Goal: Task Accomplishment & Management: Use online tool/utility

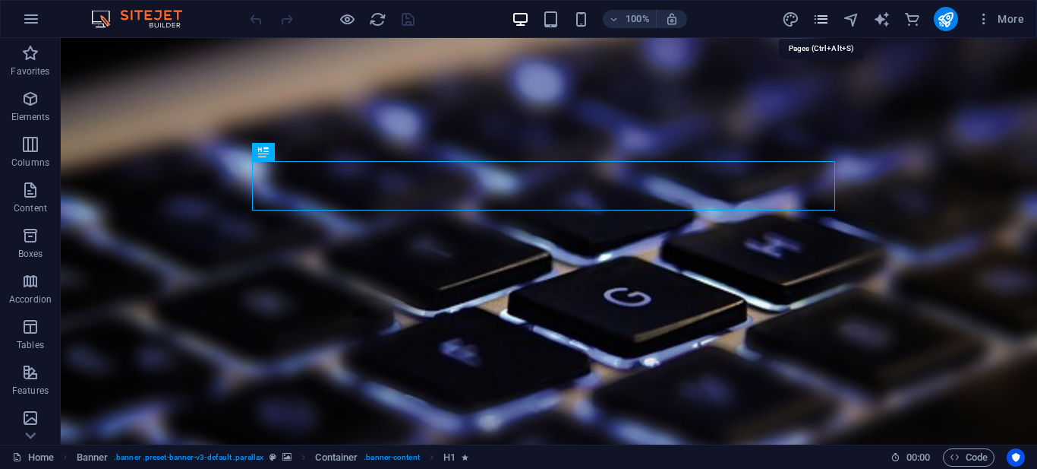
click at [821, 17] on icon "pages" at bounding box center [820, 19] width 17 height 17
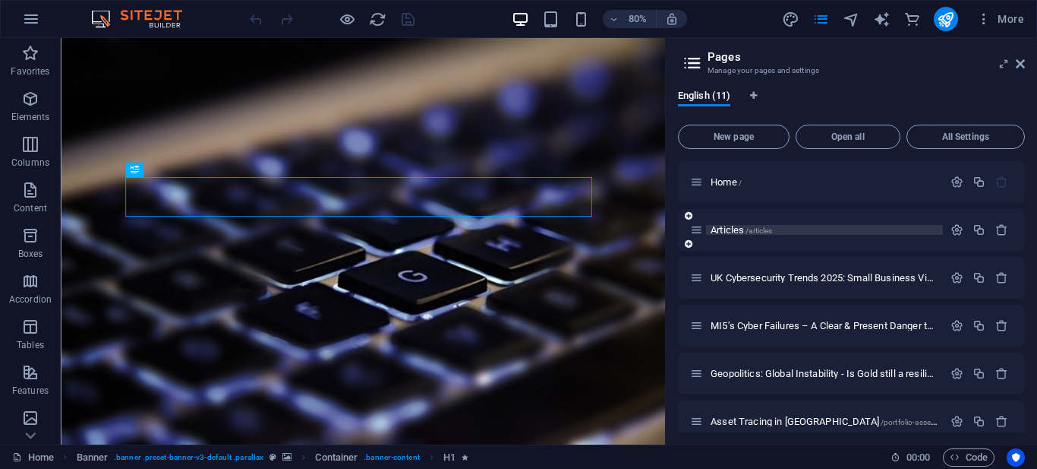
click at [734, 226] on span "Articles /articles" at bounding box center [742, 229] width 62 height 11
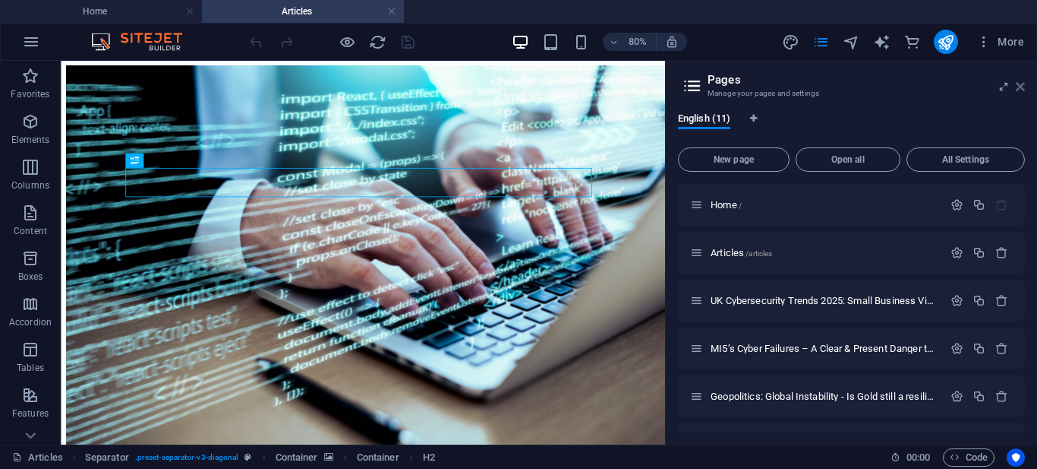
click at [1021, 86] on icon at bounding box center [1020, 86] width 9 height 12
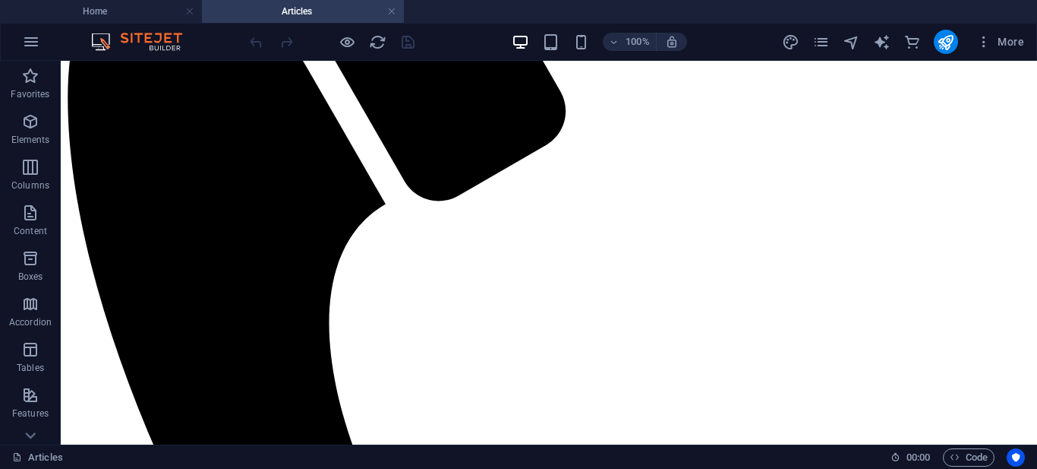
scroll to position [748, 0]
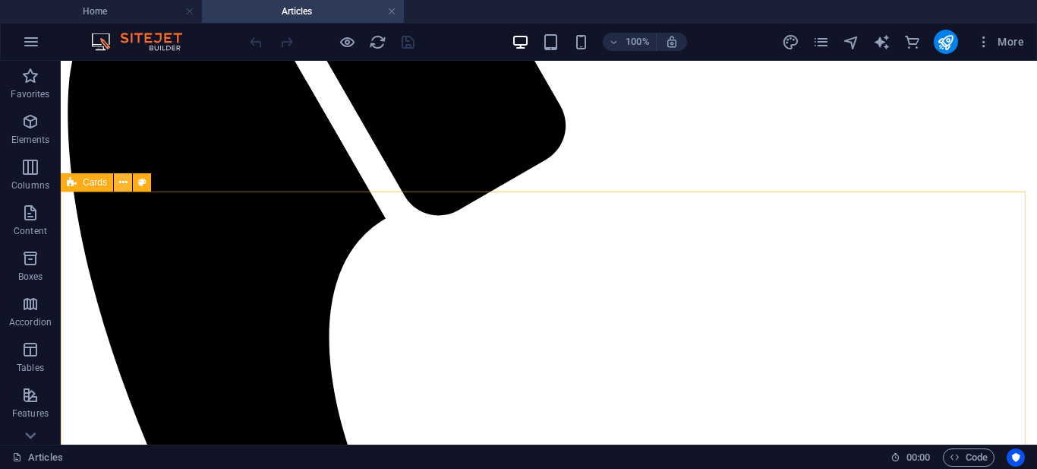
click at [122, 180] on icon at bounding box center [123, 183] width 8 height 16
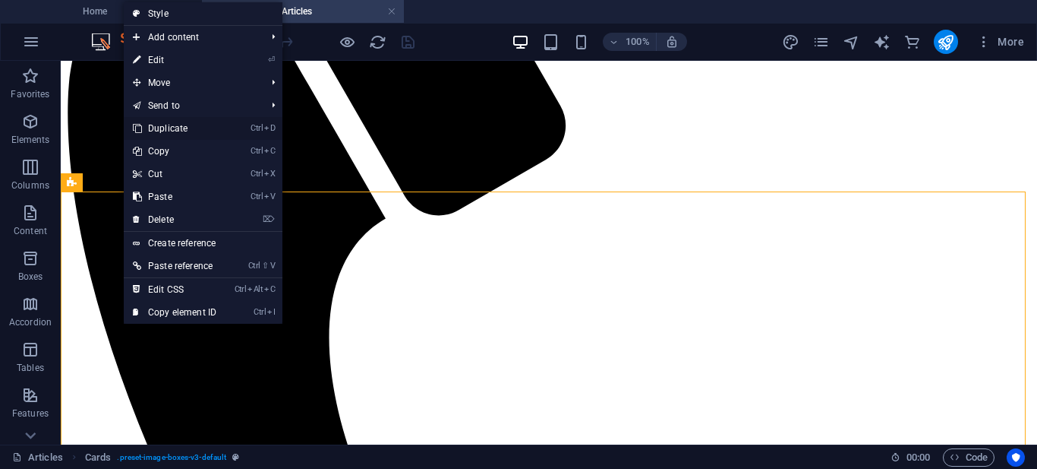
click at [173, 125] on link "Ctrl D Duplicate" at bounding box center [175, 128] width 102 height 23
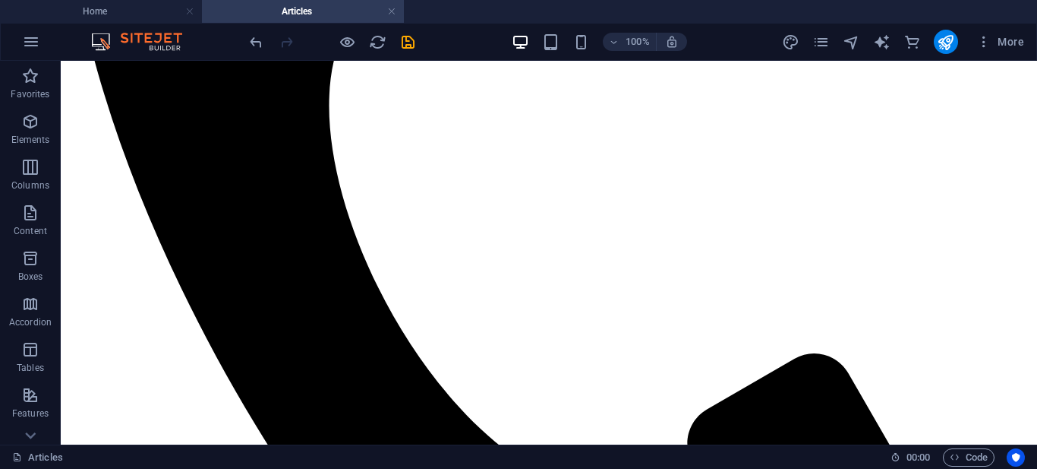
scroll to position [768, 0]
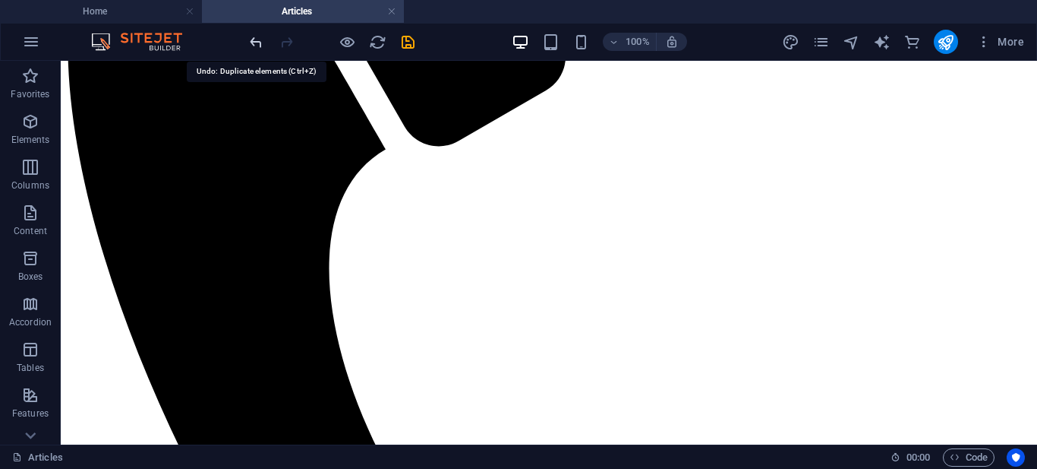
click at [257, 40] on icon "undo" at bounding box center [256, 41] width 17 height 17
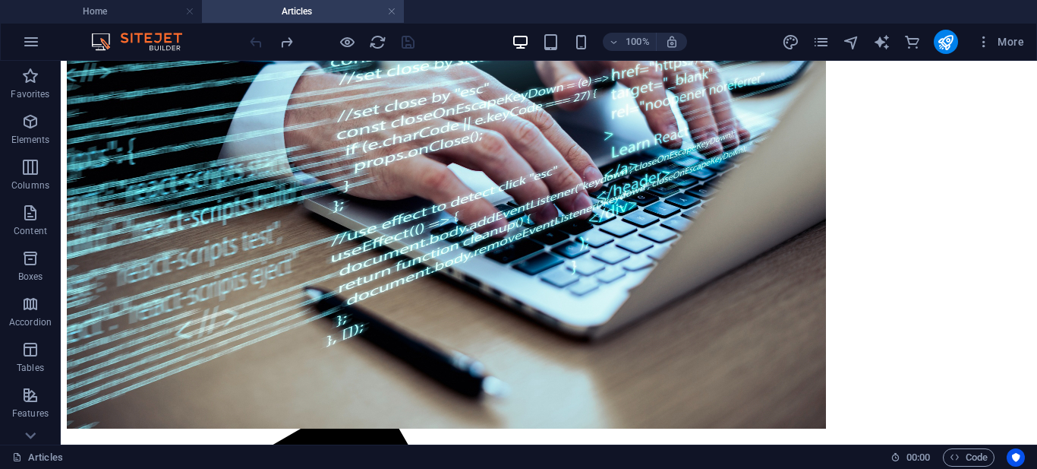
scroll to position [135, 0]
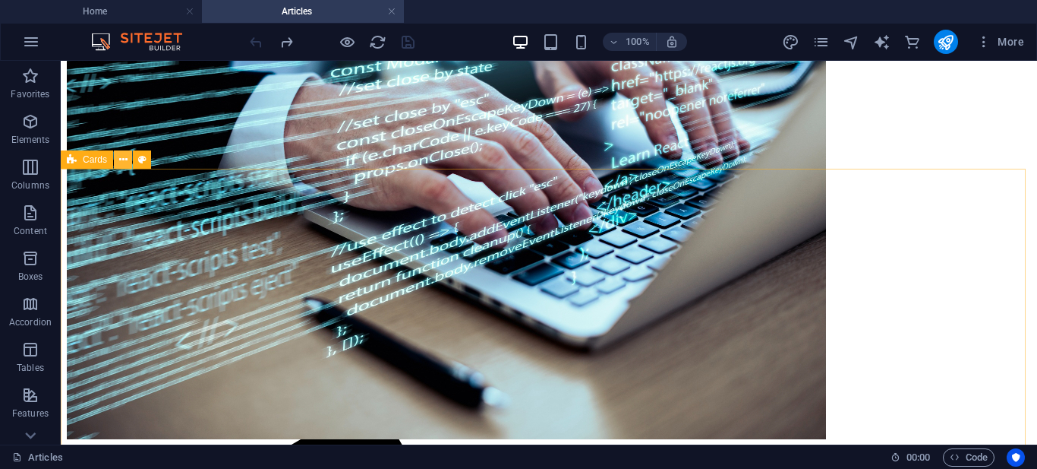
click at [125, 156] on icon at bounding box center [123, 160] width 8 height 16
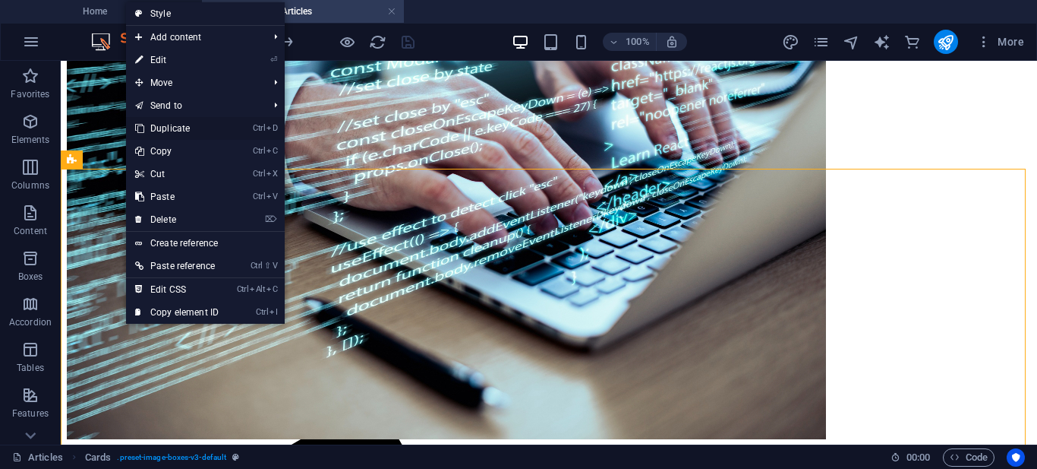
click at [176, 127] on link "Ctrl D Duplicate" at bounding box center [177, 128] width 102 height 23
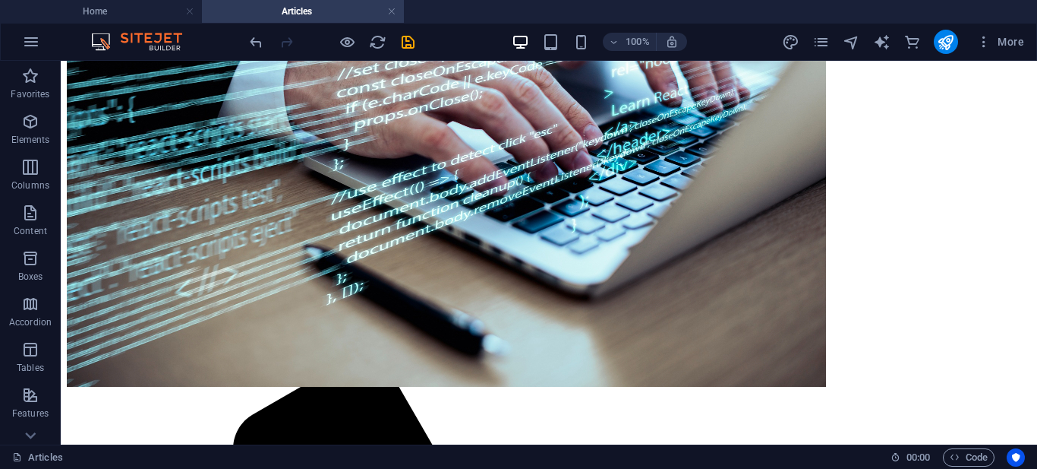
scroll to position [239, 0]
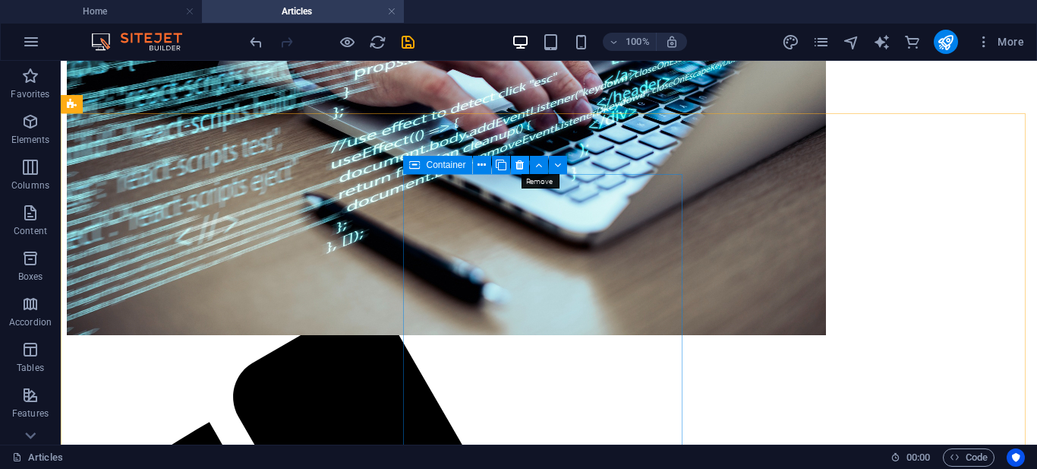
click at [521, 163] on icon at bounding box center [520, 165] width 8 height 16
click at [519, 159] on icon at bounding box center [520, 165] width 8 height 16
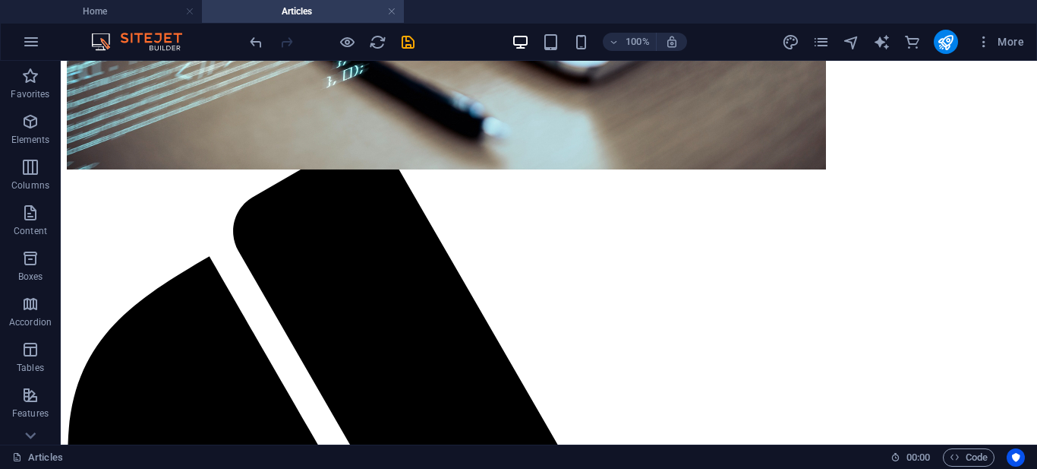
scroll to position [385, 0]
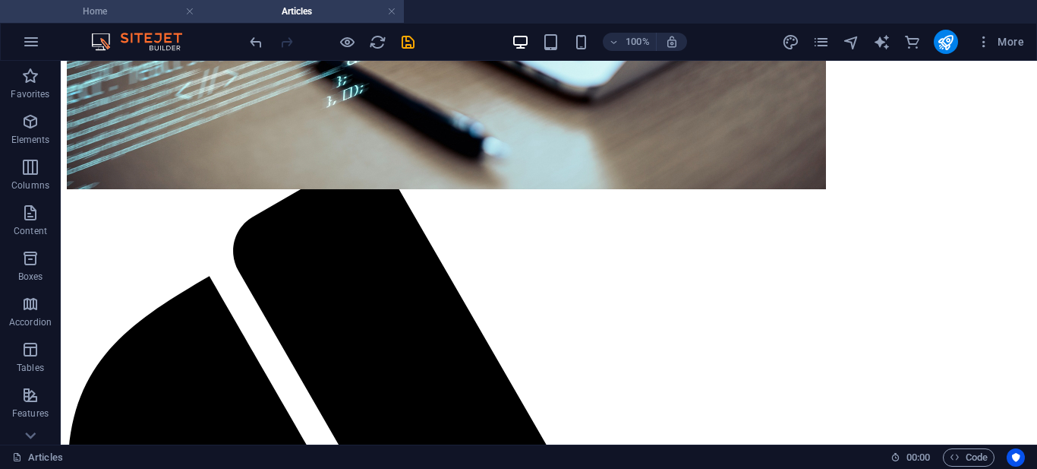
click at [139, 11] on h4 "Home" at bounding box center [101, 11] width 202 height 17
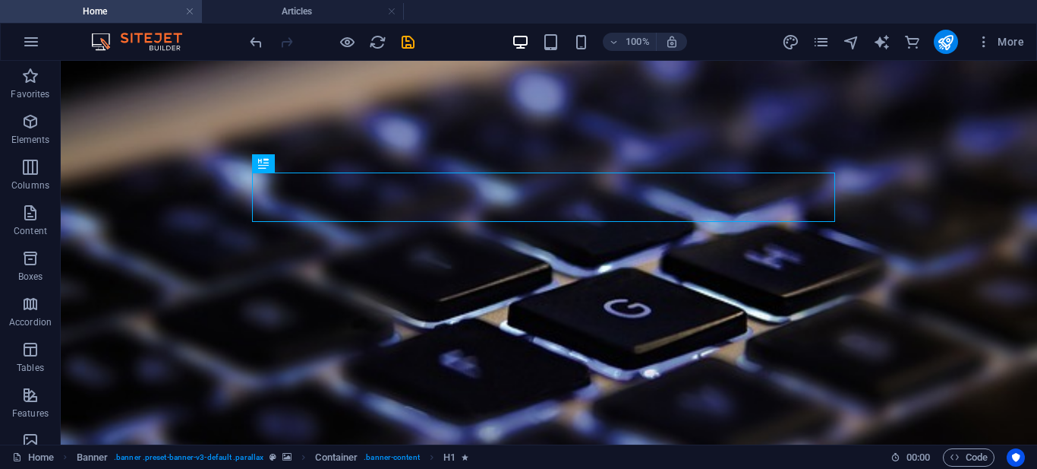
scroll to position [0, 0]
click at [406, 39] on icon "save" at bounding box center [407, 41] width 17 height 17
